Goal: Information Seeking & Learning: Learn about a topic

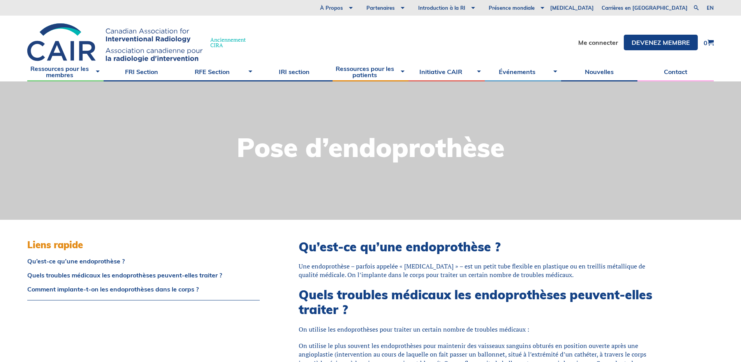
scroll to position [117, 0]
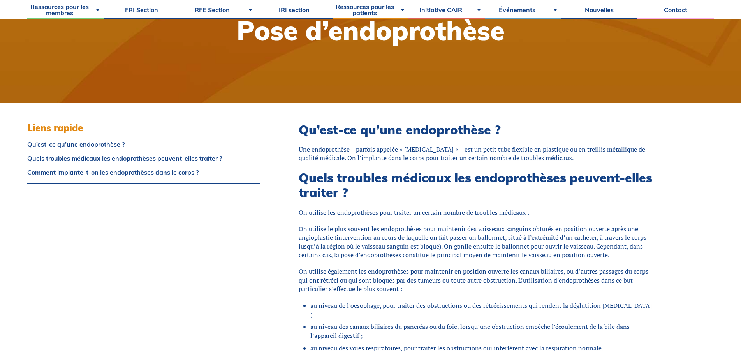
click at [197, 62] on div at bounding box center [370, 34] width 741 height 138
click at [200, 63] on div at bounding box center [370, 34] width 741 height 138
click at [202, 60] on div at bounding box center [370, 34] width 741 height 138
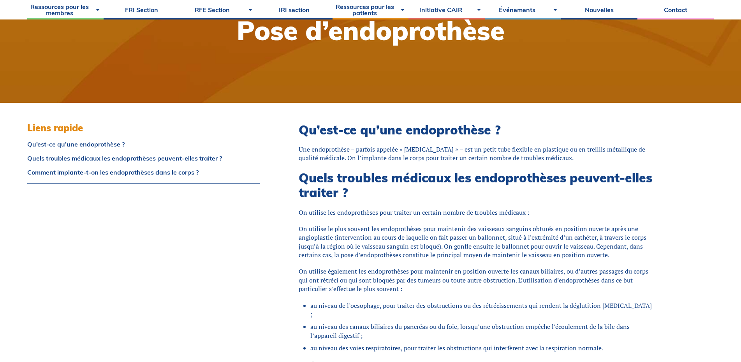
click at [202, 61] on div at bounding box center [370, 34] width 741 height 138
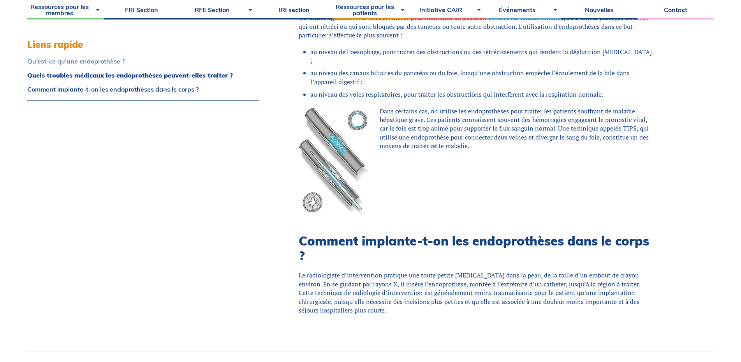
scroll to position [428, 0]
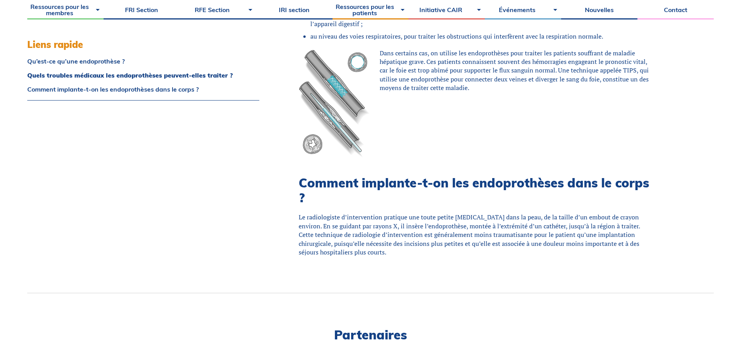
click at [683, 129] on div "Qu’est-ce qu’une endoprothèse ? Une endoprothèse – parfois appelée « [MEDICAL_D…" at bounding box center [496, 41] width 434 height 501
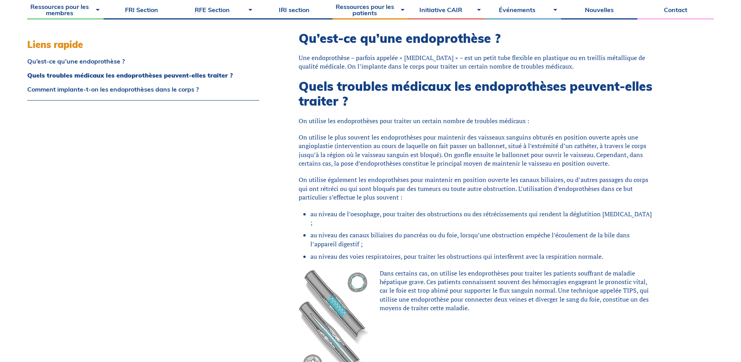
scroll to position [195, 0]
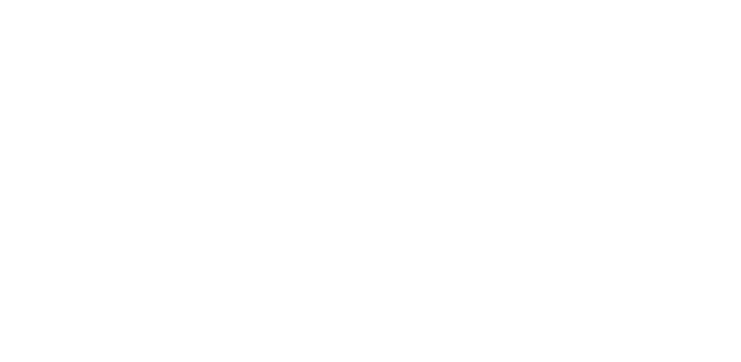
scroll to position [195, 0]
